Goal: Find specific page/section: Find specific page/section

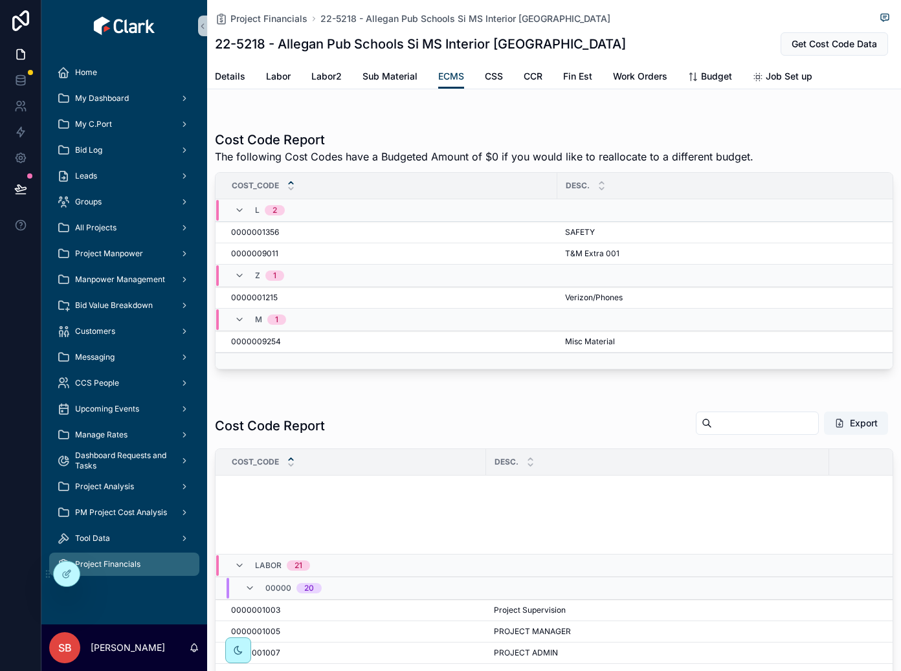
scroll to position [295, 0]
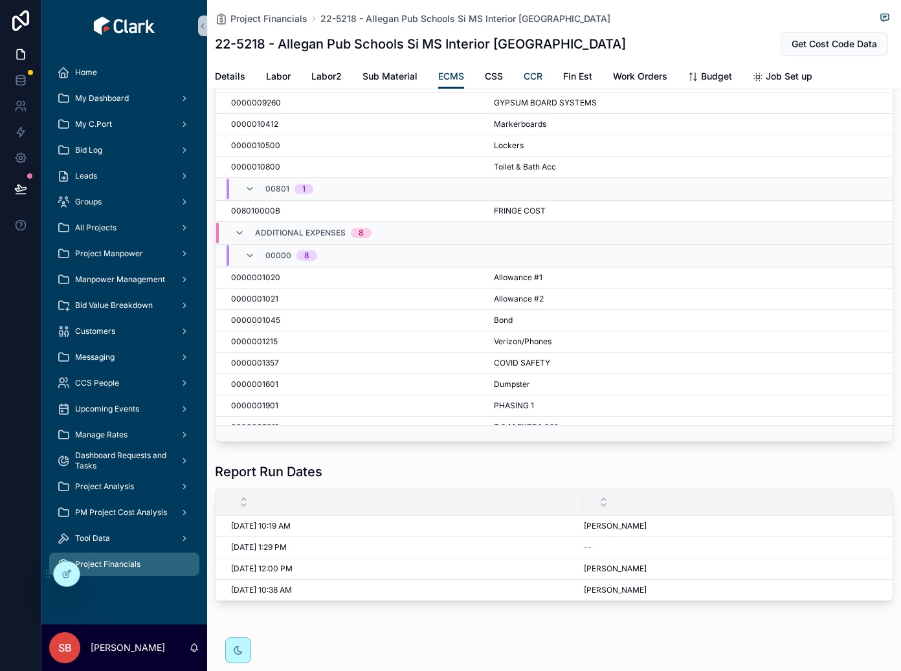
click at [529, 76] on span "CCR" at bounding box center [532, 76] width 19 height 13
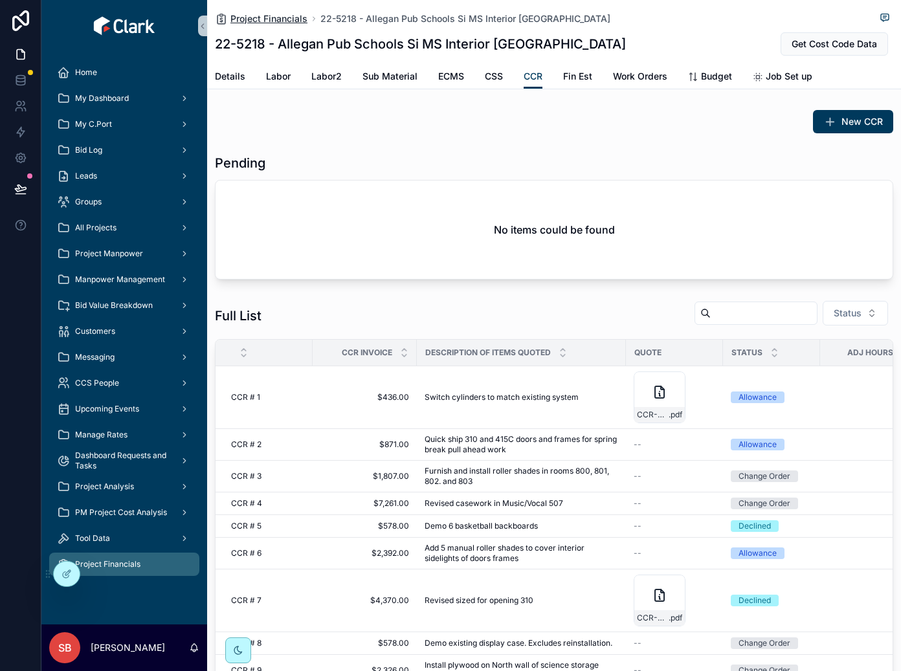
click at [263, 16] on span "Project Financials" at bounding box center [268, 18] width 77 height 13
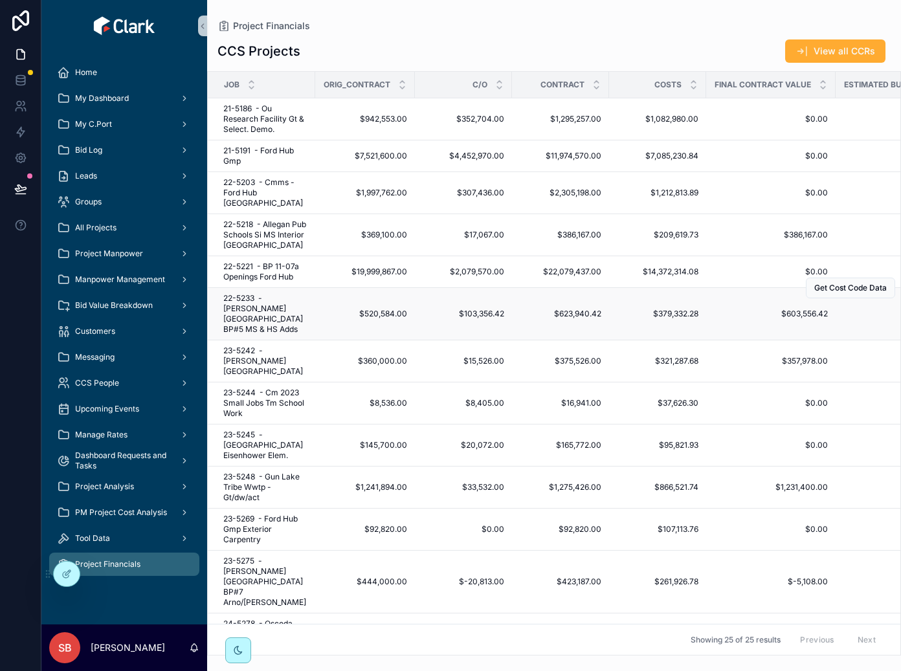
click at [264, 307] on span "22-5233 - [PERSON_NAME][GEOGRAPHIC_DATA] BP#5 MS & HS Adds" at bounding box center [265, 313] width 84 height 41
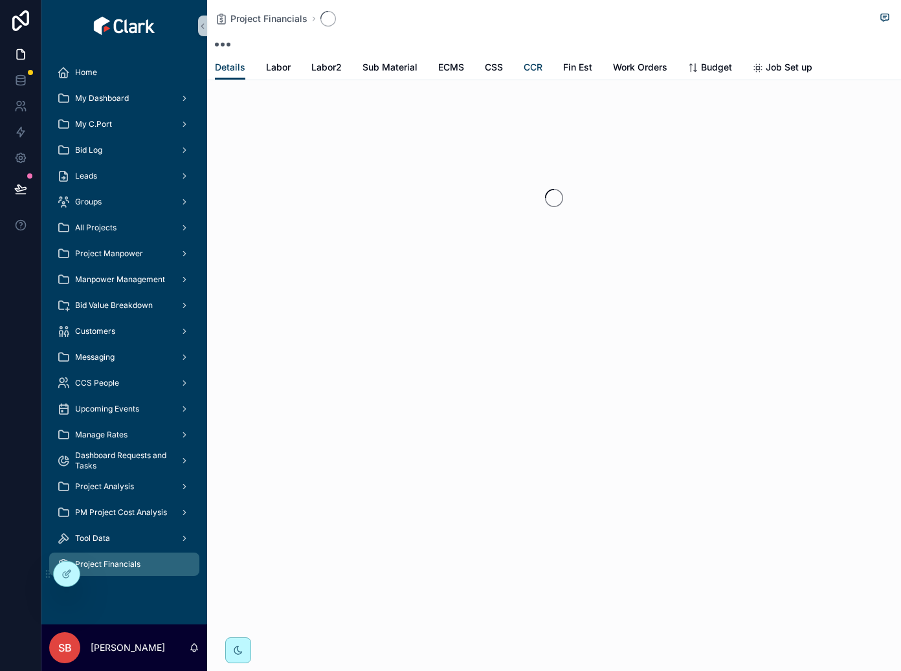
click at [531, 69] on span "CCR" at bounding box center [532, 67] width 19 height 13
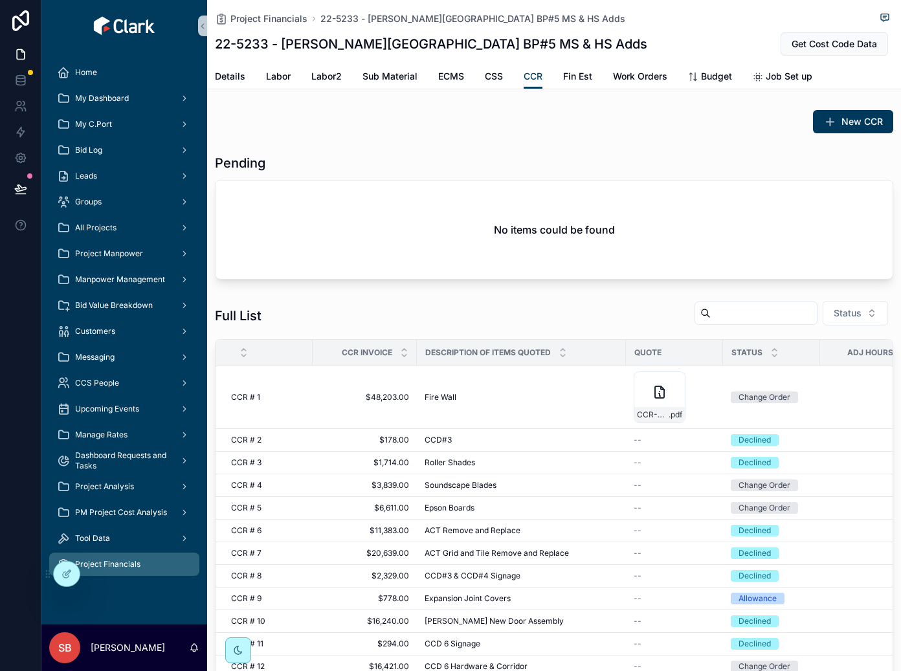
click at [501, 303] on div "Full List Status" at bounding box center [554, 315] width 678 height 31
click at [451, 394] on span "Fire Wall" at bounding box center [440, 397] width 32 height 10
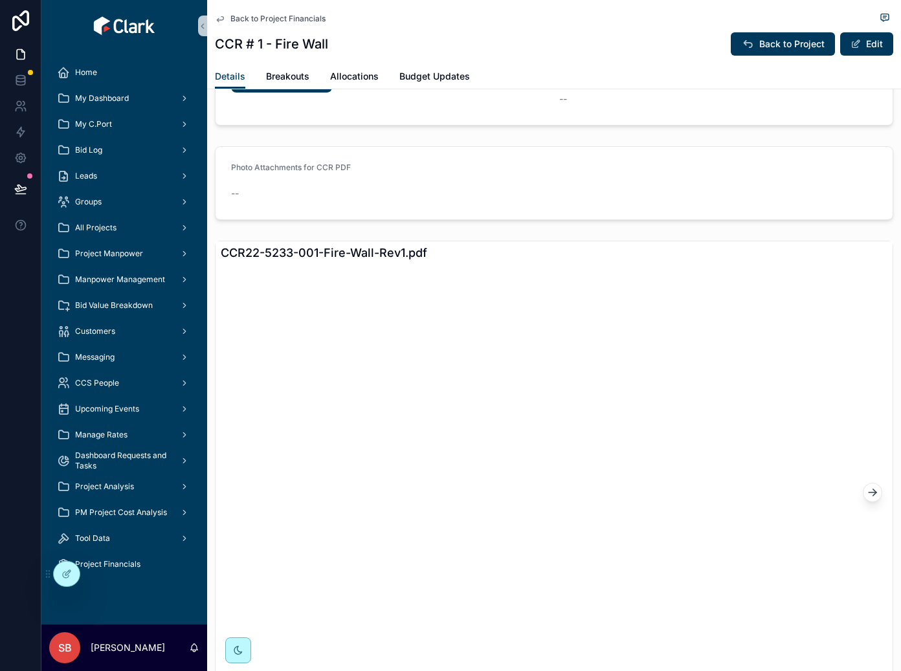
scroll to position [1205, 0]
